Goal: Information Seeking & Learning: Learn about a topic

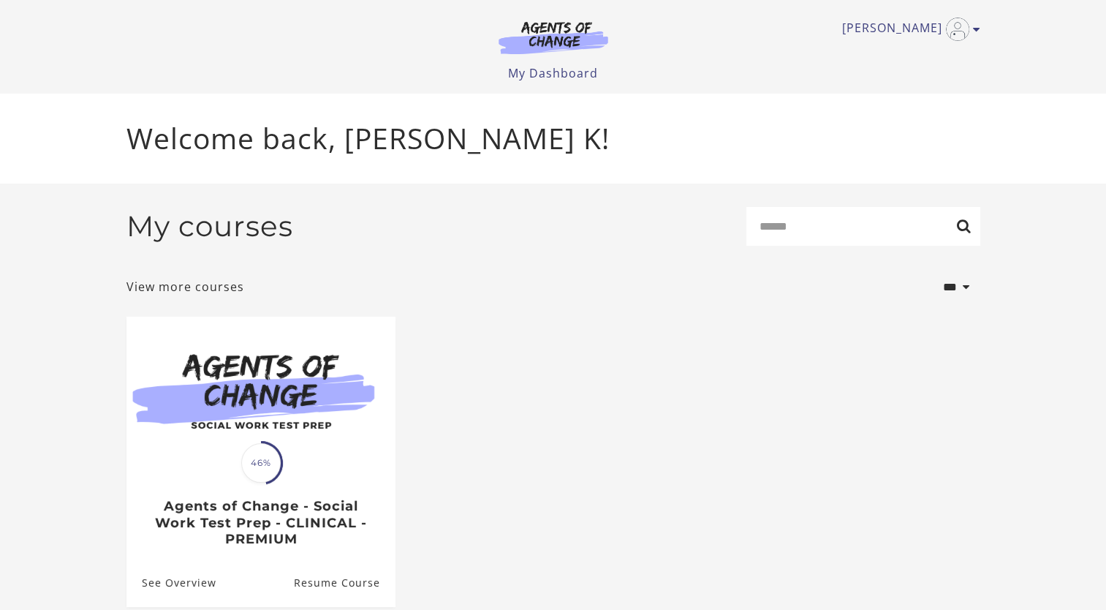
scroll to position [58, 0]
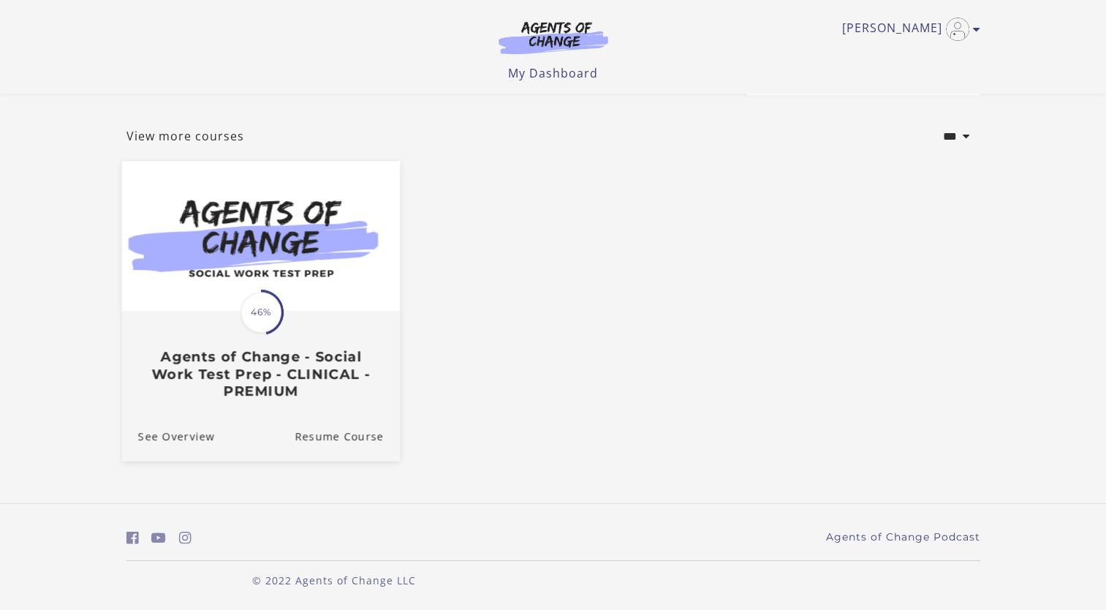
click at [245, 282] on img at bounding box center [260, 237] width 278 height 150
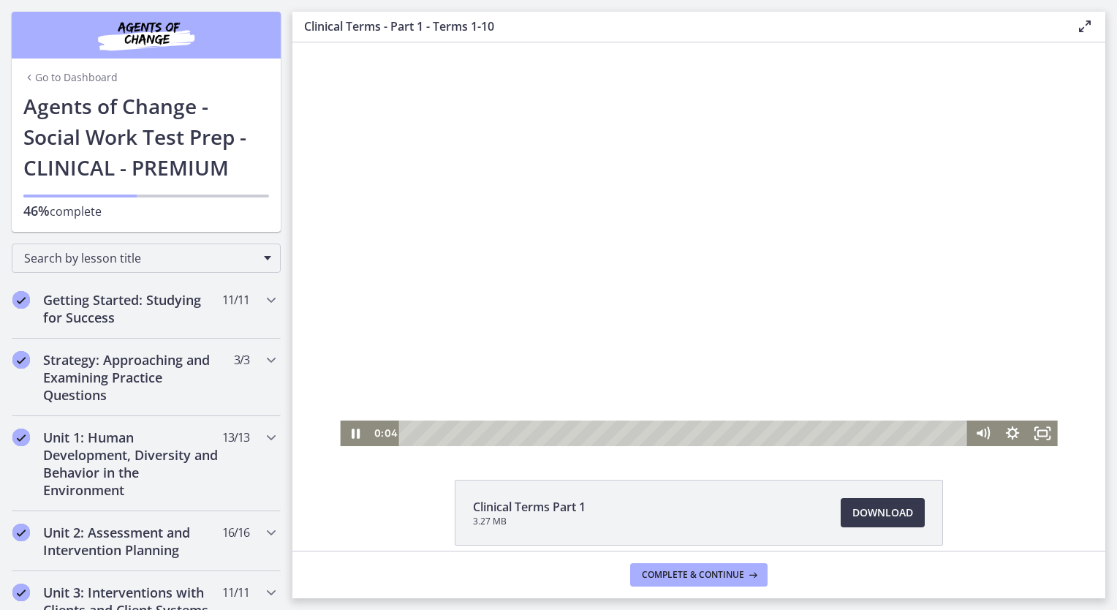
click at [599, 232] on div at bounding box center [698, 243] width 717 height 403
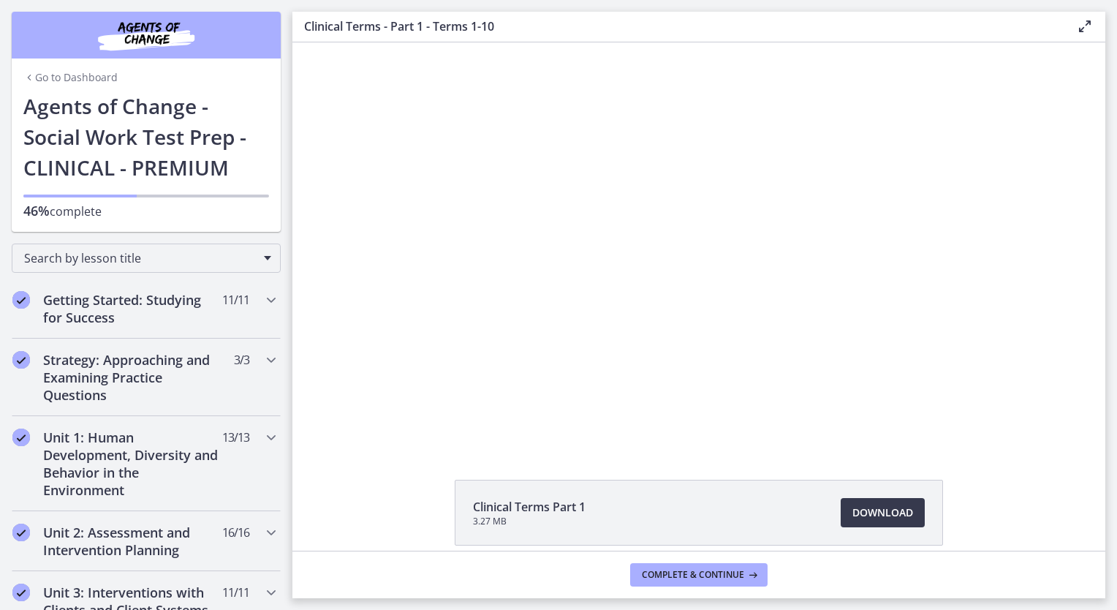
scroll to position [534, 0]
